Goal: Book appointment/travel/reservation

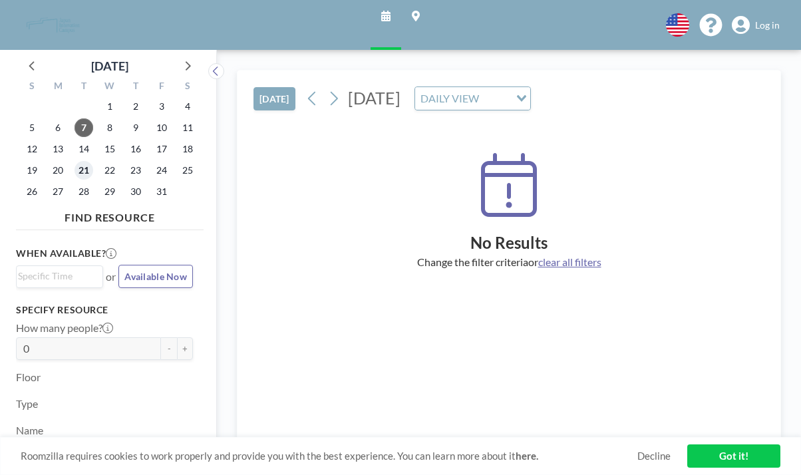
click at [74, 161] on span "21" at bounding box center [83, 170] width 19 height 19
click at [132, 268] on input "Search for option" at bounding box center [101, 276] width 167 height 16
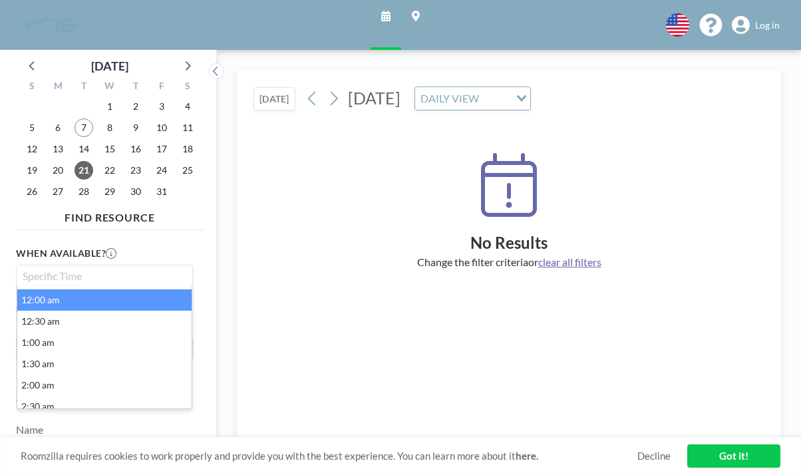
click at [108, 289] on li "12:00 am" at bounding box center [104, 299] width 174 height 21
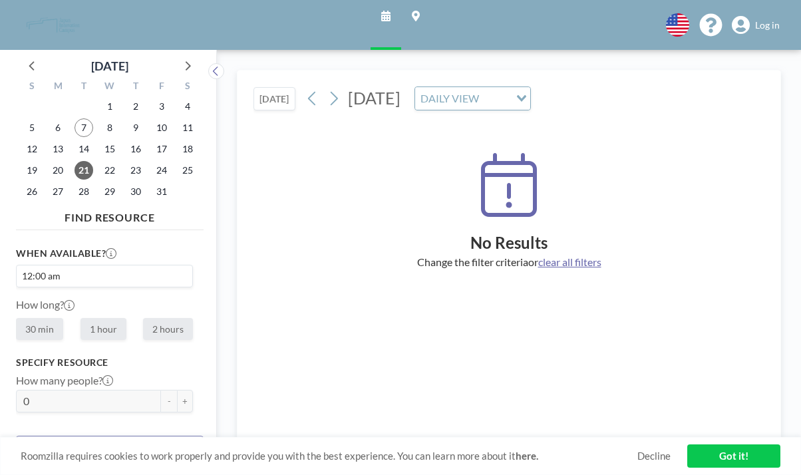
click at [83, 268] on input "Search for option" at bounding box center [124, 276] width 121 height 16
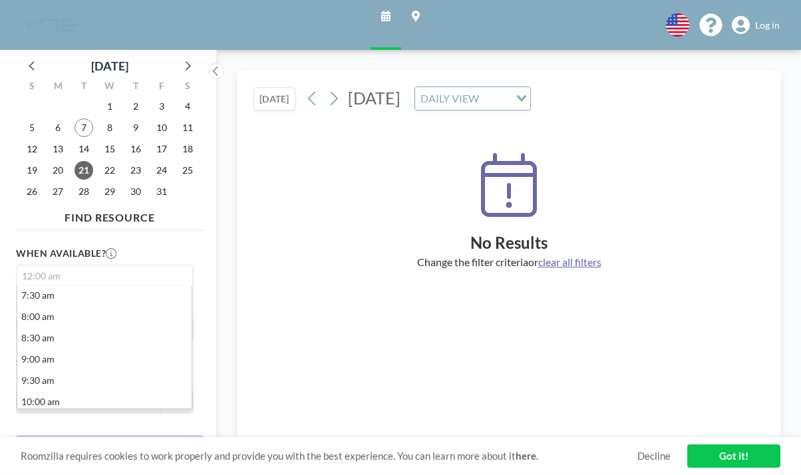
scroll to position [320, 0]
click at [86, 416] on li "10:30 am" at bounding box center [104, 426] width 174 height 21
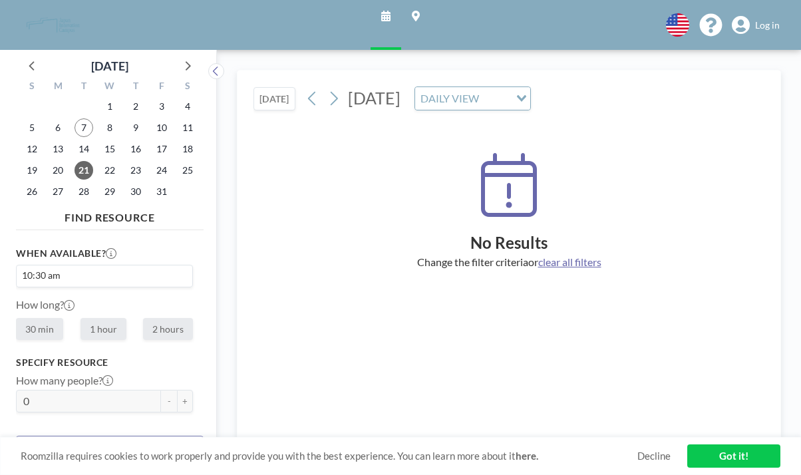
click at [27, 423] on label "Floor" at bounding box center [28, 429] width 25 height 13
click at [34, 318] on label "30 min" at bounding box center [39, 329] width 47 height 22
radio input "true"
